Goal: Communication & Community: Answer question/provide support

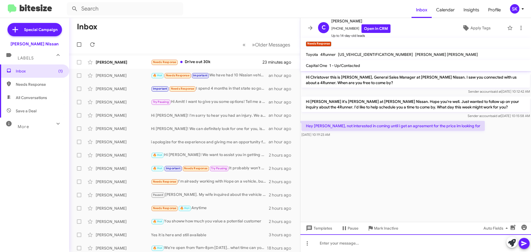
click at [336, 248] on div at bounding box center [415, 243] width 231 height 18
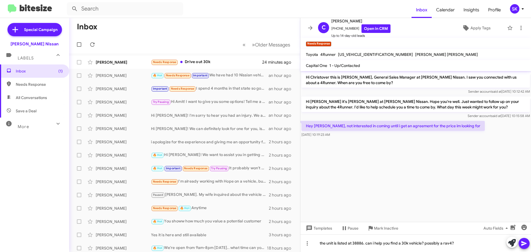
click at [523, 244] on icon at bounding box center [523, 243] width 5 height 5
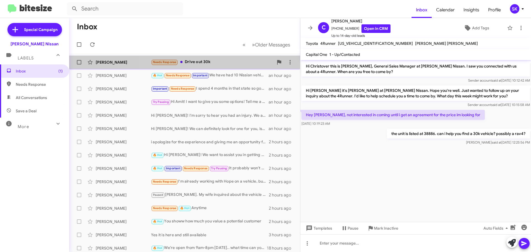
click at [214, 62] on div "Needs Response Drive out 30k" at bounding box center [212, 62] width 122 height 6
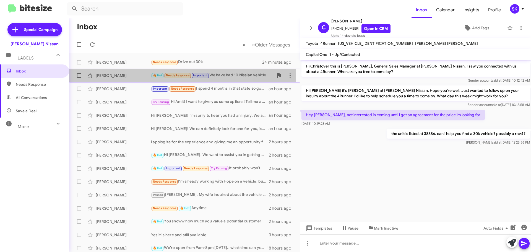
click at [134, 75] on div "[PERSON_NAME]" at bounding box center [123, 76] width 55 height 6
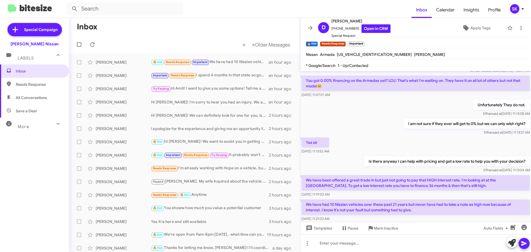
scroll to position [121, 0]
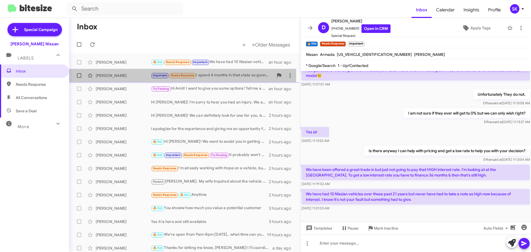
click at [113, 75] on div "[PERSON_NAME]" at bounding box center [123, 76] width 55 height 6
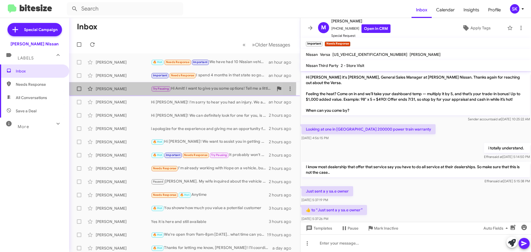
click at [114, 87] on div "[PERSON_NAME]" at bounding box center [123, 89] width 55 height 6
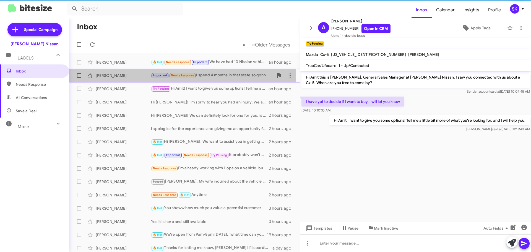
click at [116, 78] on div "[PERSON_NAME]" at bounding box center [123, 76] width 55 height 6
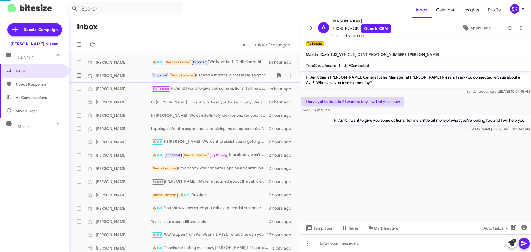
scroll to position [435, 0]
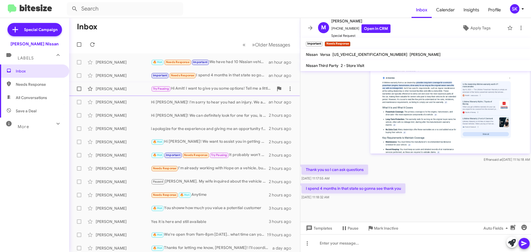
click at [121, 90] on div "[PERSON_NAME]" at bounding box center [123, 89] width 55 height 6
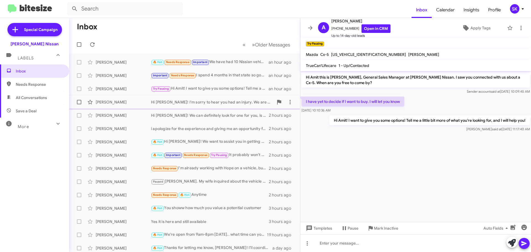
click at [118, 103] on div "[PERSON_NAME]" at bounding box center [123, 102] width 55 height 6
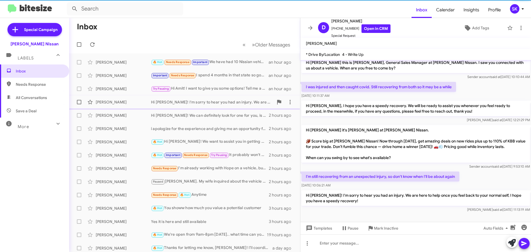
scroll to position [4, 0]
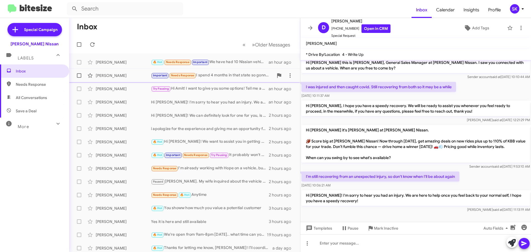
click at [116, 74] on div "[PERSON_NAME]" at bounding box center [123, 76] width 55 height 6
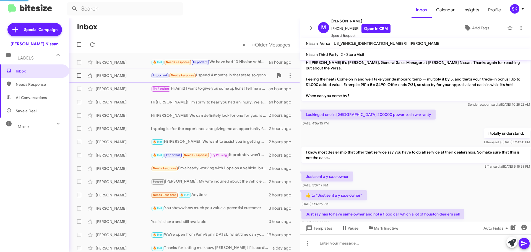
scroll to position [424, 0]
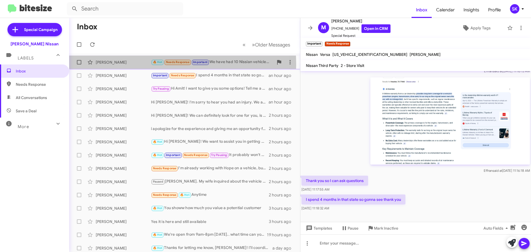
click at [117, 65] on div "[PERSON_NAME]" at bounding box center [123, 62] width 55 height 6
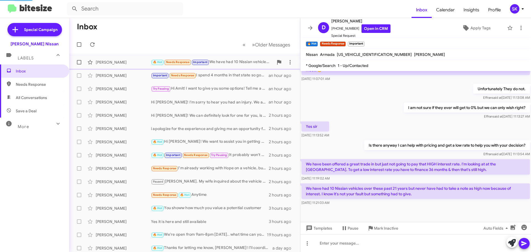
scroll to position [121, 0]
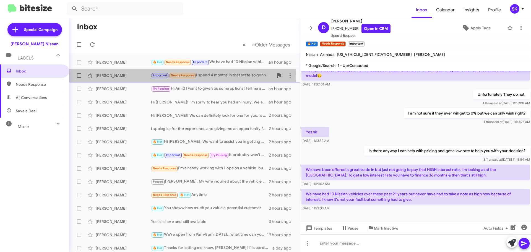
click at [135, 77] on div "[PERSON_NAME]" at bounding box center [123, 76] width 55 height 6
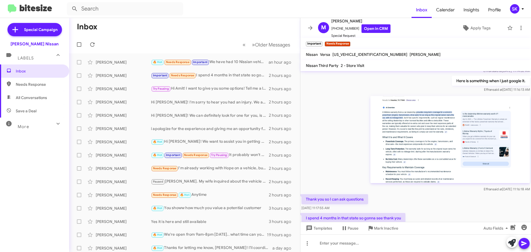
scroll to position [435, 0]
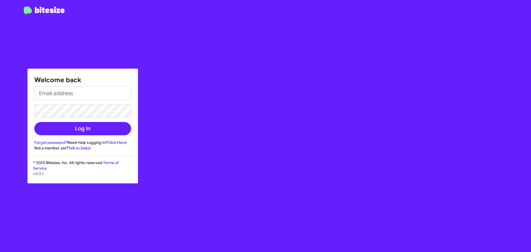
type input "[EMAIL_ADDRESS][DOMAIN_NAME]"
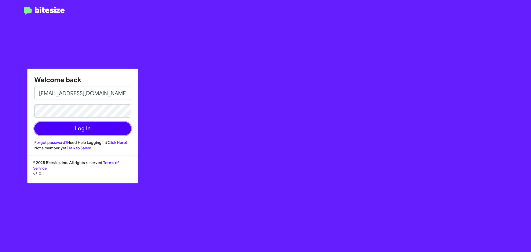
click at [85, 131] on button "Log In" at bounding box center [82, 128] width 97 height 13
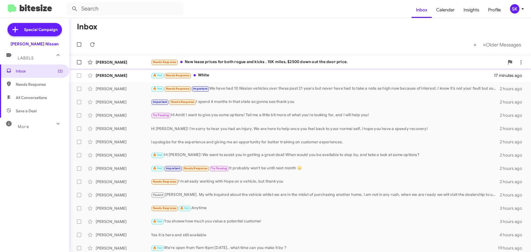
click at [218, 61] on div "Needs Response New lease prices for both rogue and kicks . 15K miles, $2500 dow…" at bounding box center [327, 62] width 353 height 6
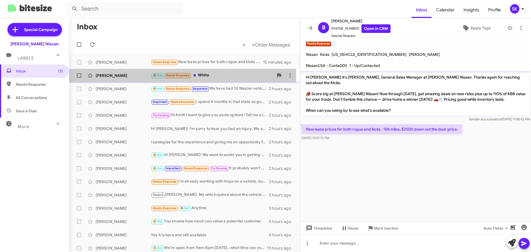
drag, startPoint x: 131, startPoint y: 75, endPoint x: 136, endPoint y: 77, distance: 5.2
click at [130, 75] on div "[PERSON_NAME]" at bounding box center [123, 76] width 55 height 6
